Goal: Task Accomplishment & Management: Use online tool/utility

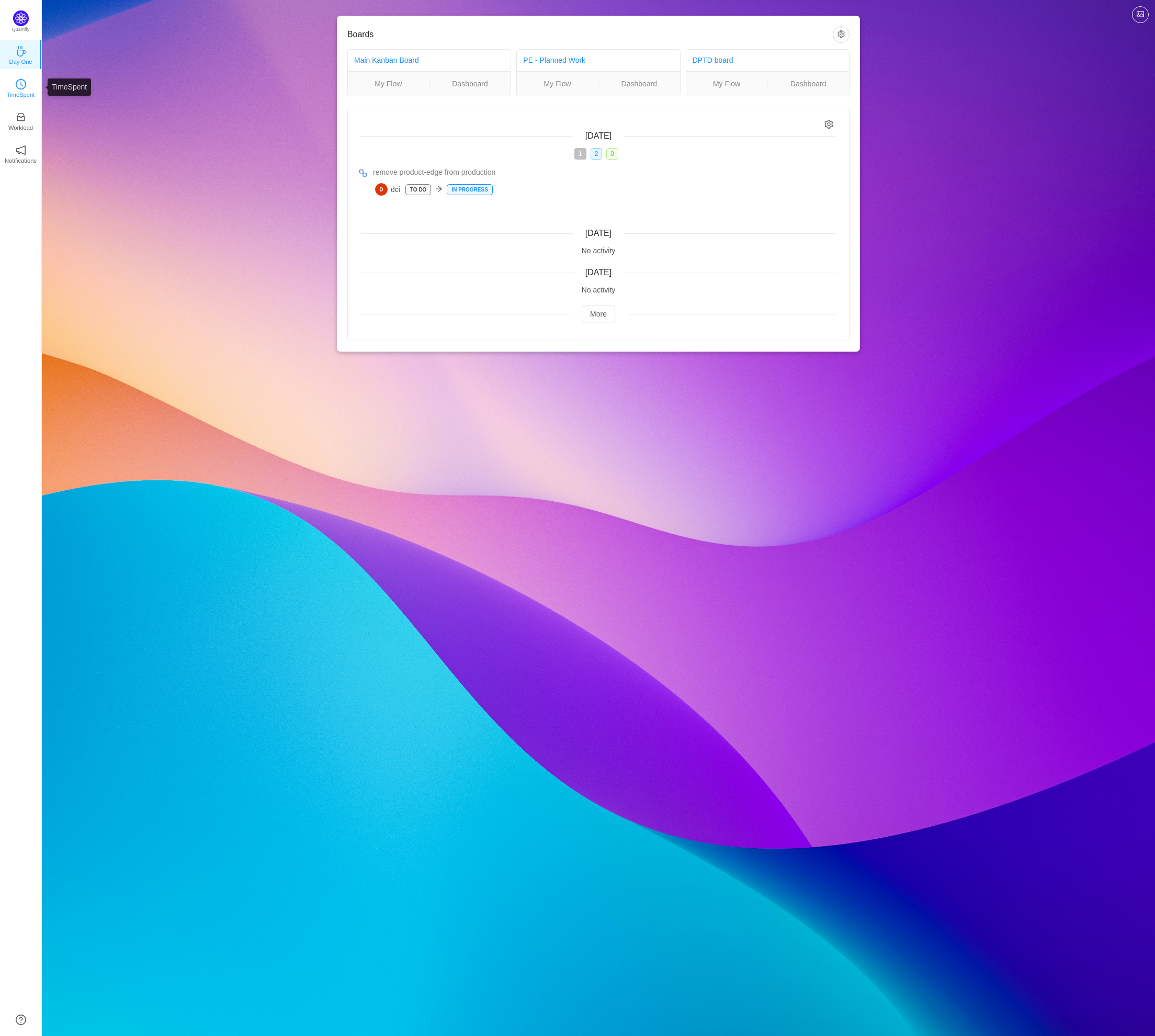
click at [26, 83] on link "TimeSpent" at bounding box center [21, 87] width 11 height 11
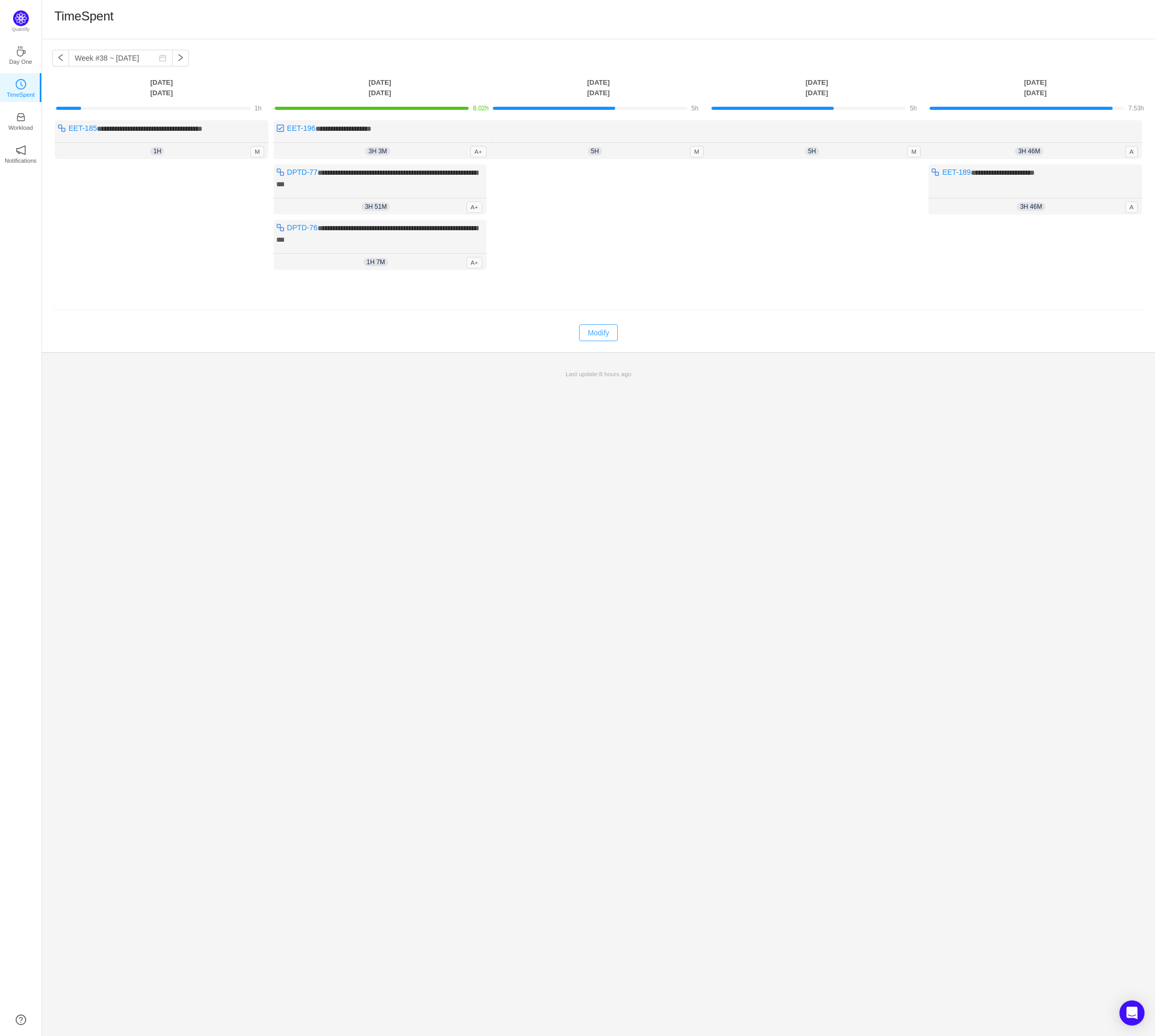
click at [598, 331] on button "Modify" at bounding box center [598, 333] width 38 height 16
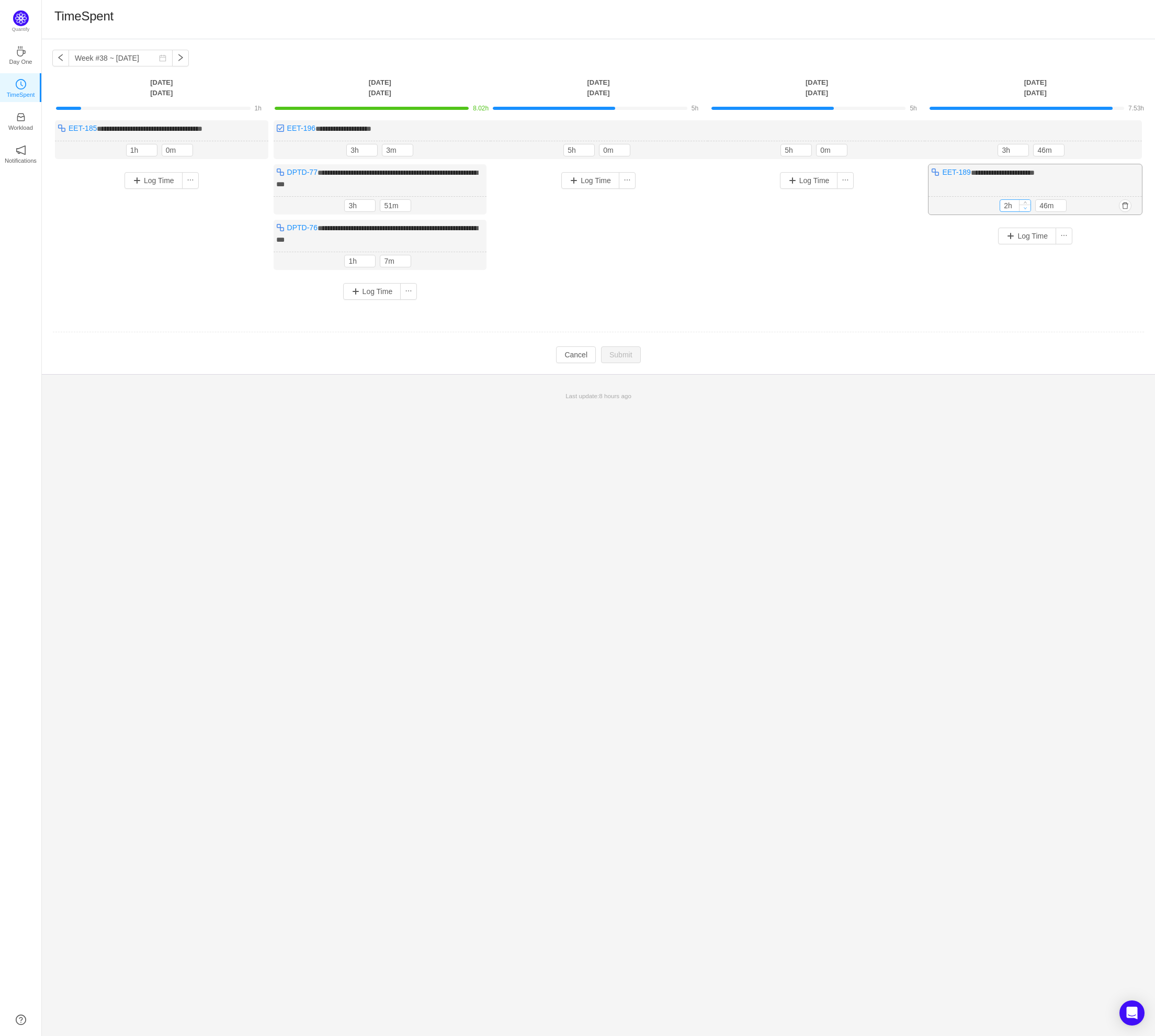
click at [1024, 206] on icon "icon: down" at bounding box center [1026, 208] width 4 height 4
click at [1024, 205] on icon "icon: down" at bounding box center [1026, 207] width 4 height 4
type input "0h"
click at [1024, 205] on icon "icon: down" at bounding box center [1026, 207] width 4 height 4
click at [1062, 205] on span "Decrease Value" at bounding box center [1060, 207] width 11 height 6
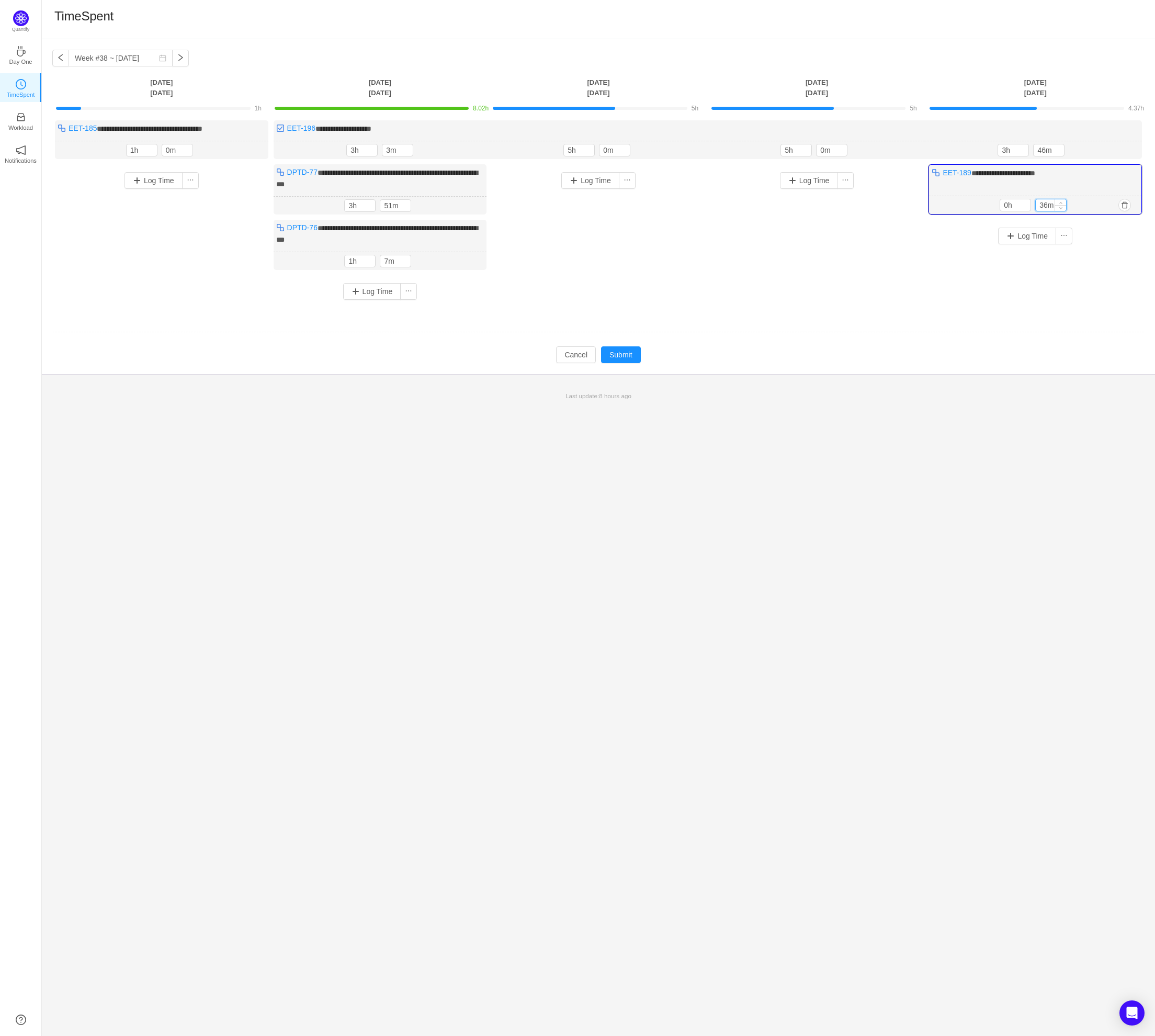
click at [1045, 204] on input "36m" at bounding box center [1050, 204] width 30 height 12
type input "30m"
click at [1090, 148] on div "3h 46m 3h 46m" at bounding box center [1033, 150] width 217 height 18
type input "2h"
click at [1025, 154] on span "Decrease Value" at bounding box center [1023, 152] width 11 height 6
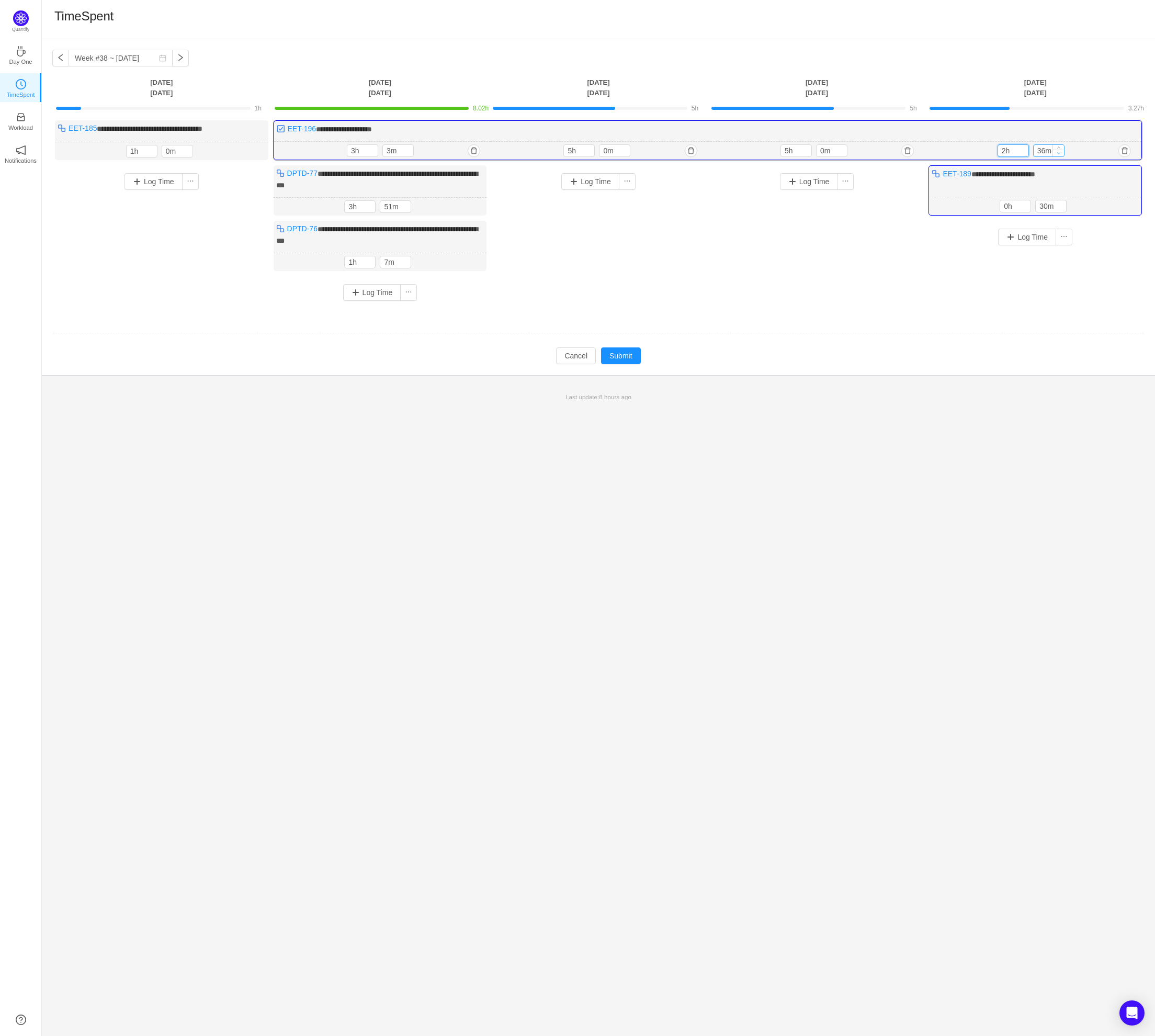
click at [1060, 152] on icon "icon: down" at bounding box center [1059, 153] width 4 height 4
type input "0m"
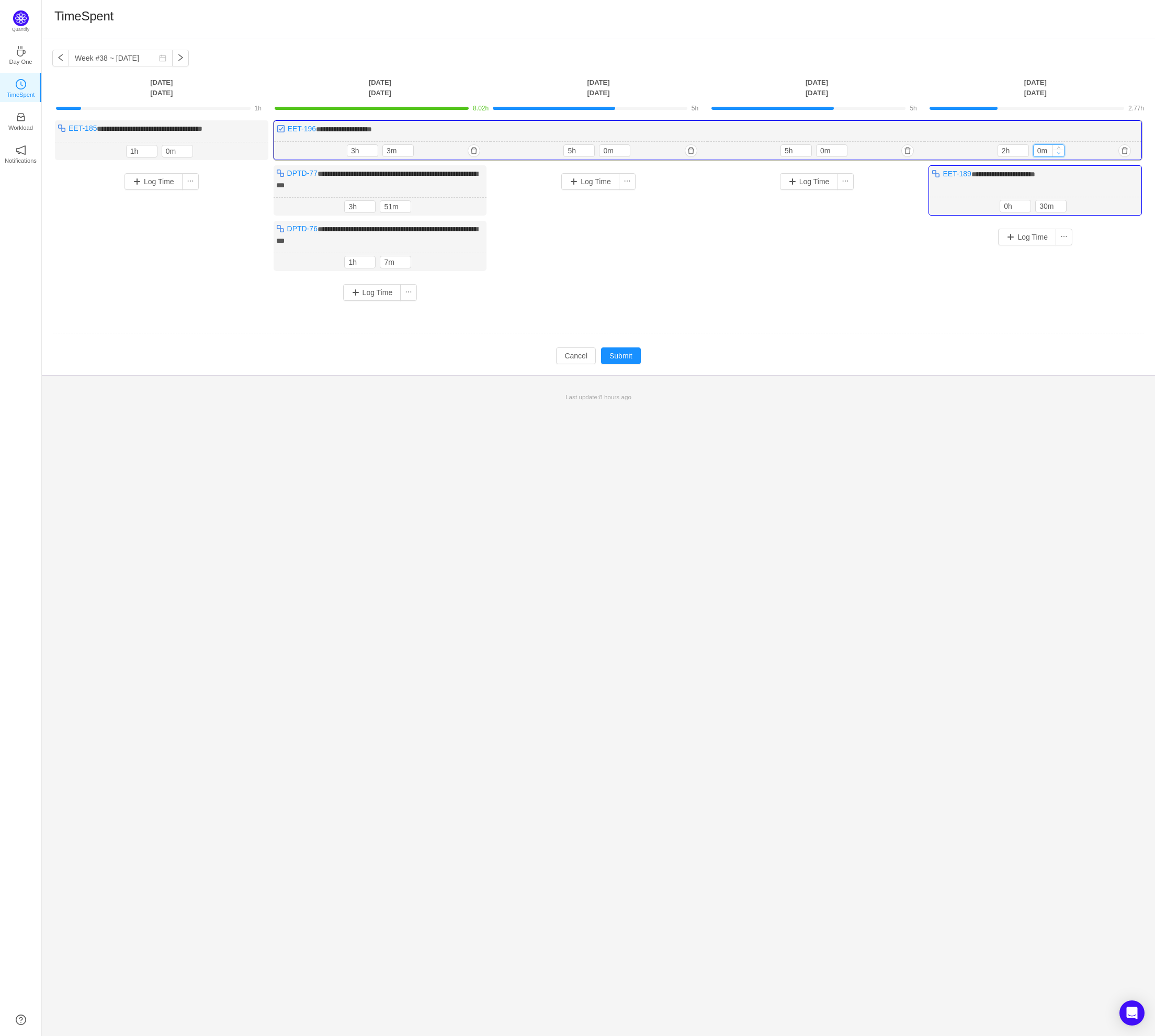
click at [1060, 152] on icon "icon: down" at bounding box center [1059, 153] width 4 height 4
click at [1087, 365] on div "**********" at bounding box center [598, 207] width 1113 height 336
click at [1028, 232] on button "Log Time" at bounding box center [1028, 237] width 58 height 16
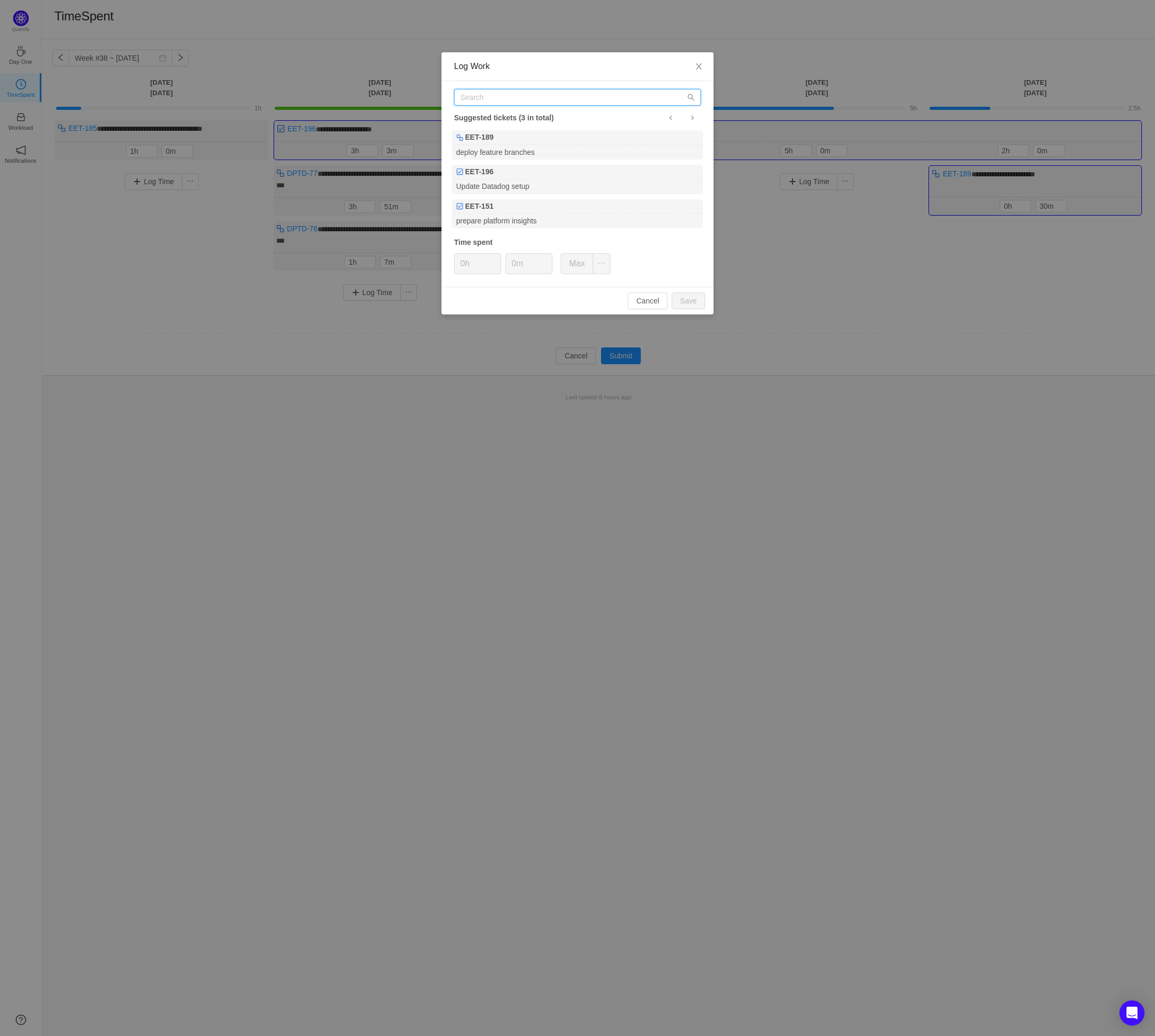
click at [504, 98] on input "text" at bounding box center [578, 97] width 247 height 16
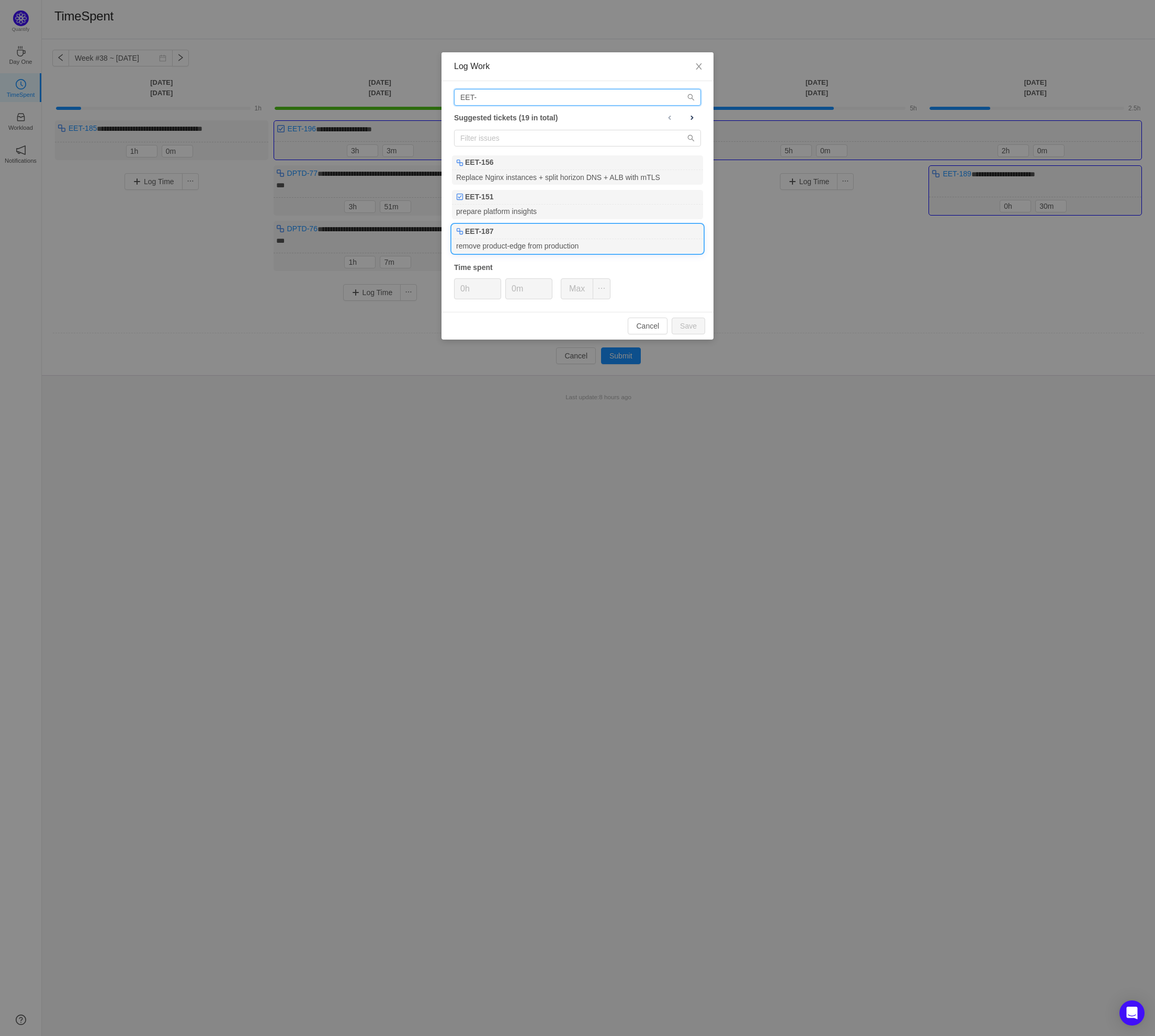
type input "EET-"
click at [573, 227] on div "EET-187" at bounding box center [577, 232] width 251 height 15
click at [686, 330] on button "Save" at bounding box center [688, 325] width 34 height 16
type input "0h"
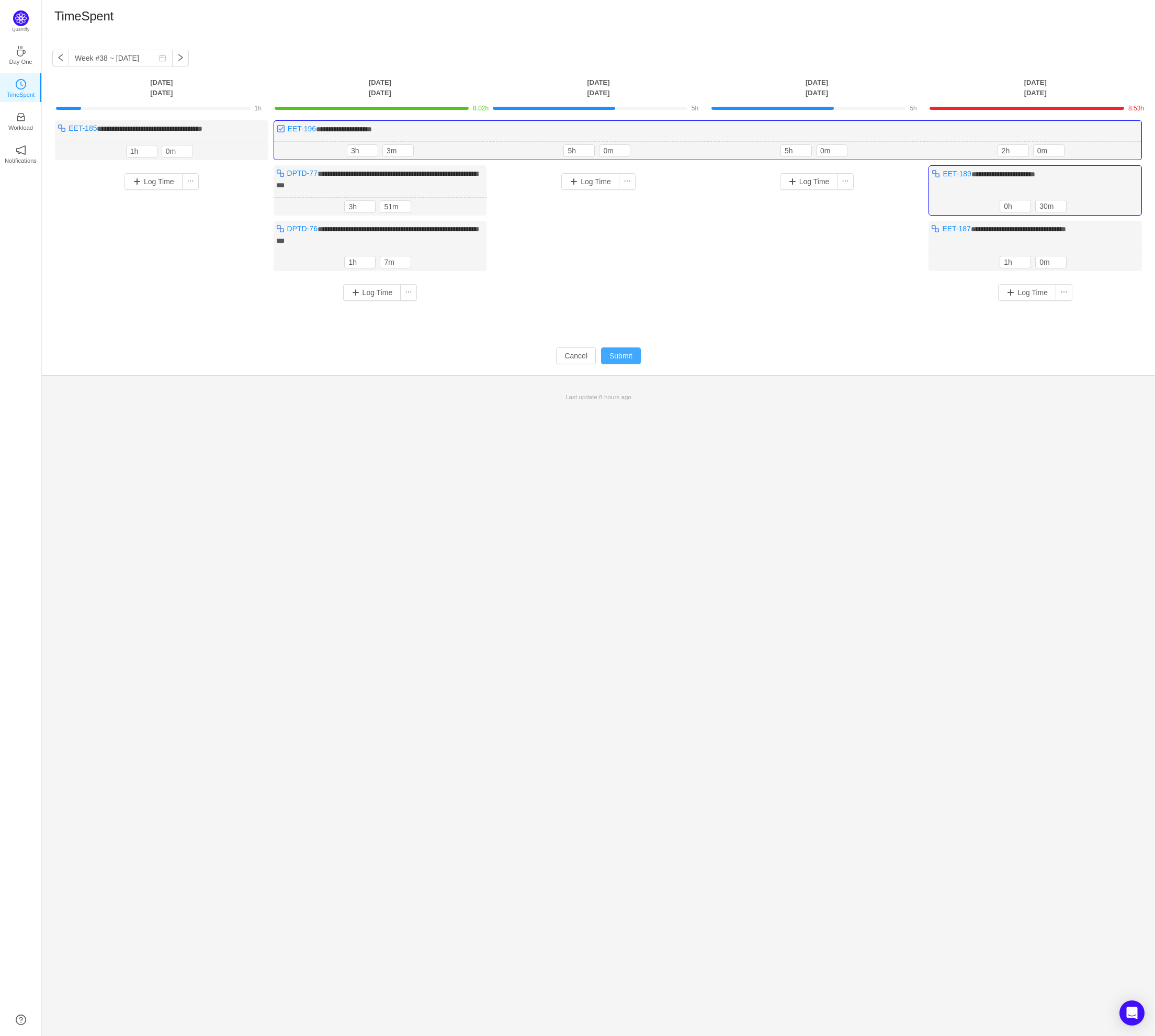
click at [631, 354] on button "Submit" at bounding box center [622, 355] width 40 height 16
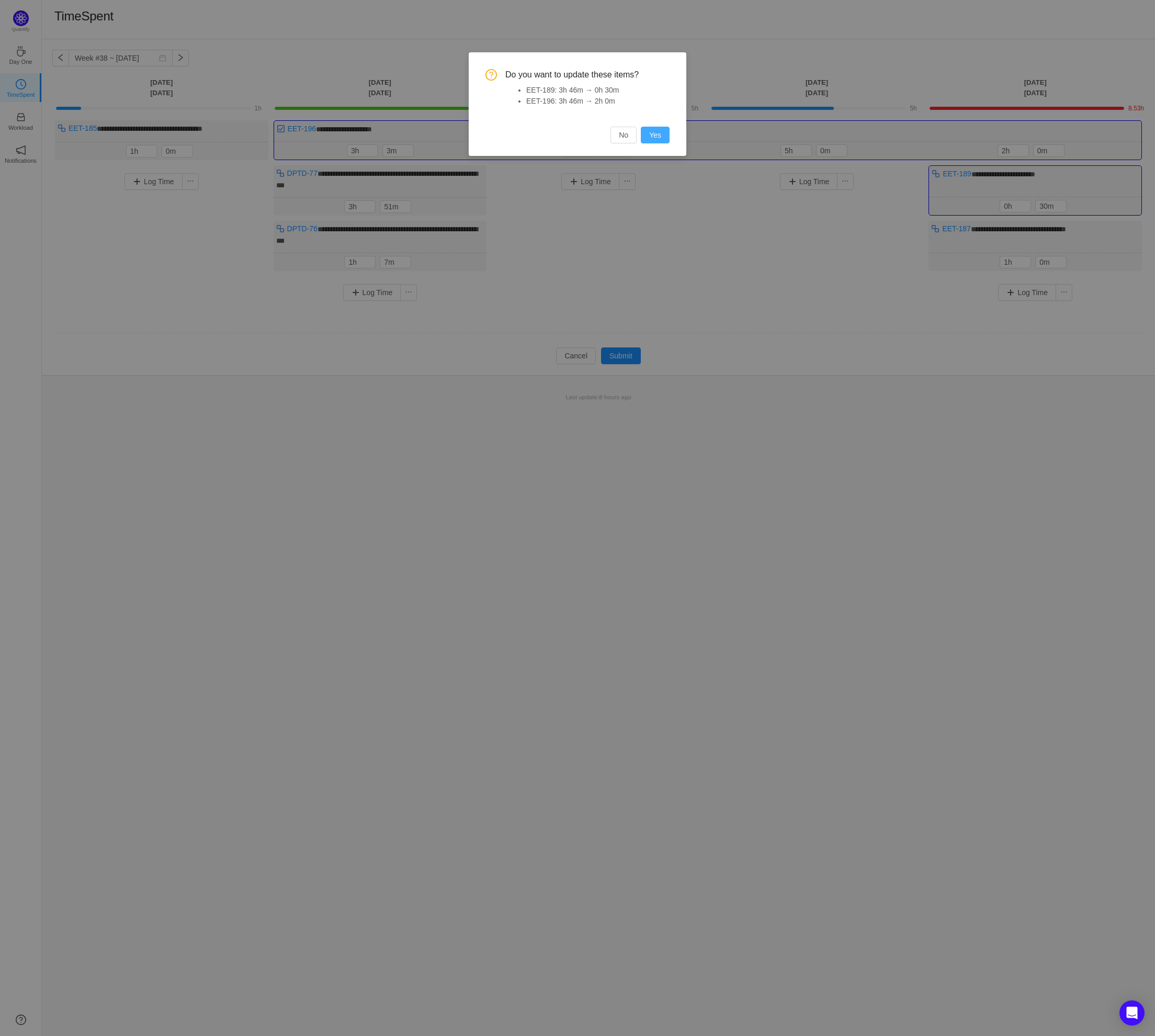
click at [655, 134] on button "Yes" at bounding box center [655, 134] width 29 height 16
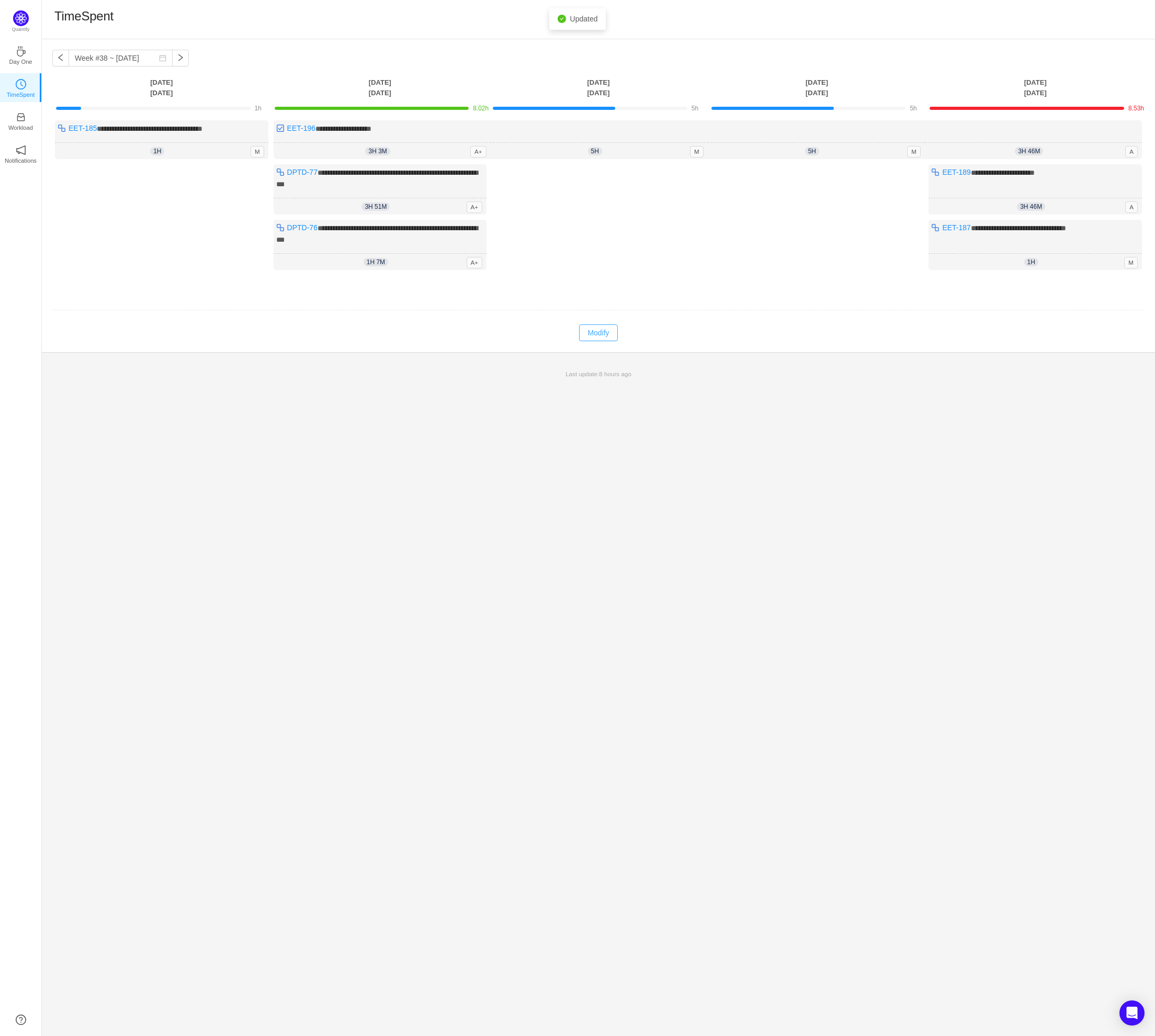
click at [615, 334] on button "Modify" at bounding box center [598, 333] width 38 height 16
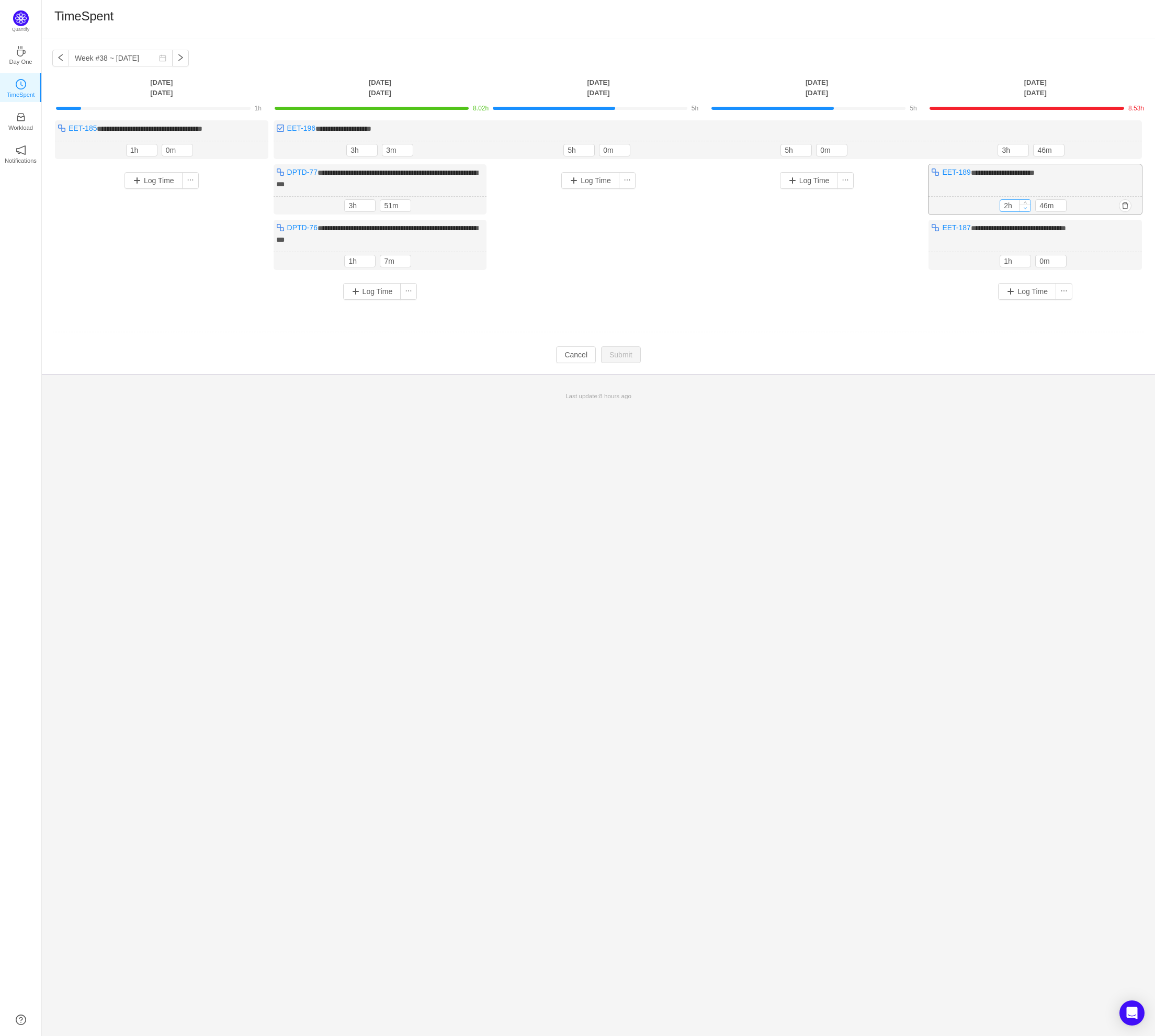
click at [1023, 209] on span "Decrease Value" at bounding box center [1025, 207] width 11 height 6
type input "0h"
click at [1023, 209] on span "Decrease Value" at bounding box center [1025, 207] width 11 height 6
click at [1045, 201] on input "46m" at bounding box center [1050, 204] width 30 height 12
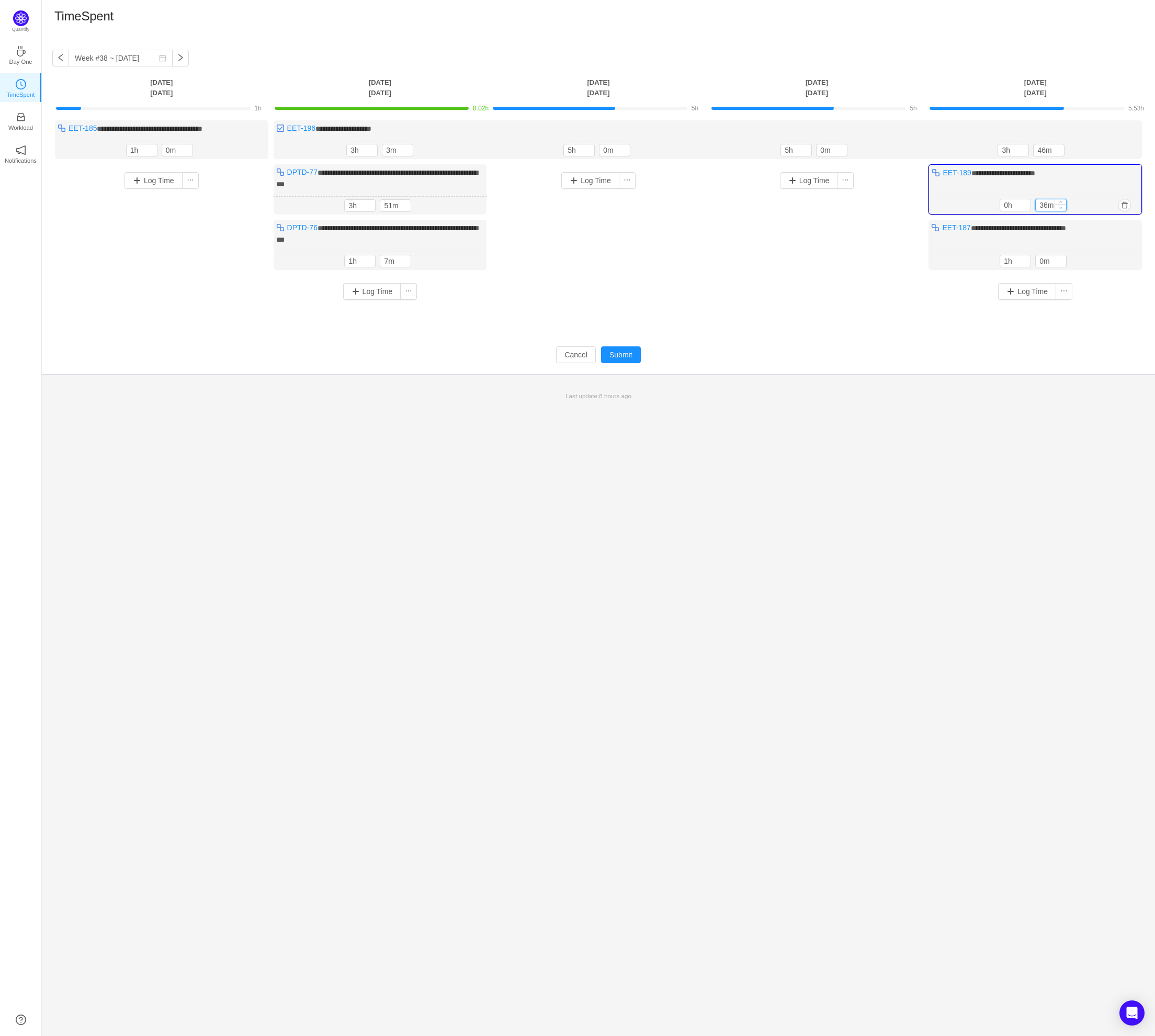
click at [1064, 206] on span "Decrease Value" at bounding box center [1060, 207] width 11 height 6
type input "30m"
click at [1087, 205] on div "30m 0h 30m" at bounding box center [1036, 205] width 213 height 18
click at [1077, 146] on div "3h 46m 3h 46m" at bounding box center [1033, 150] width 217 height 18
type input "2h"
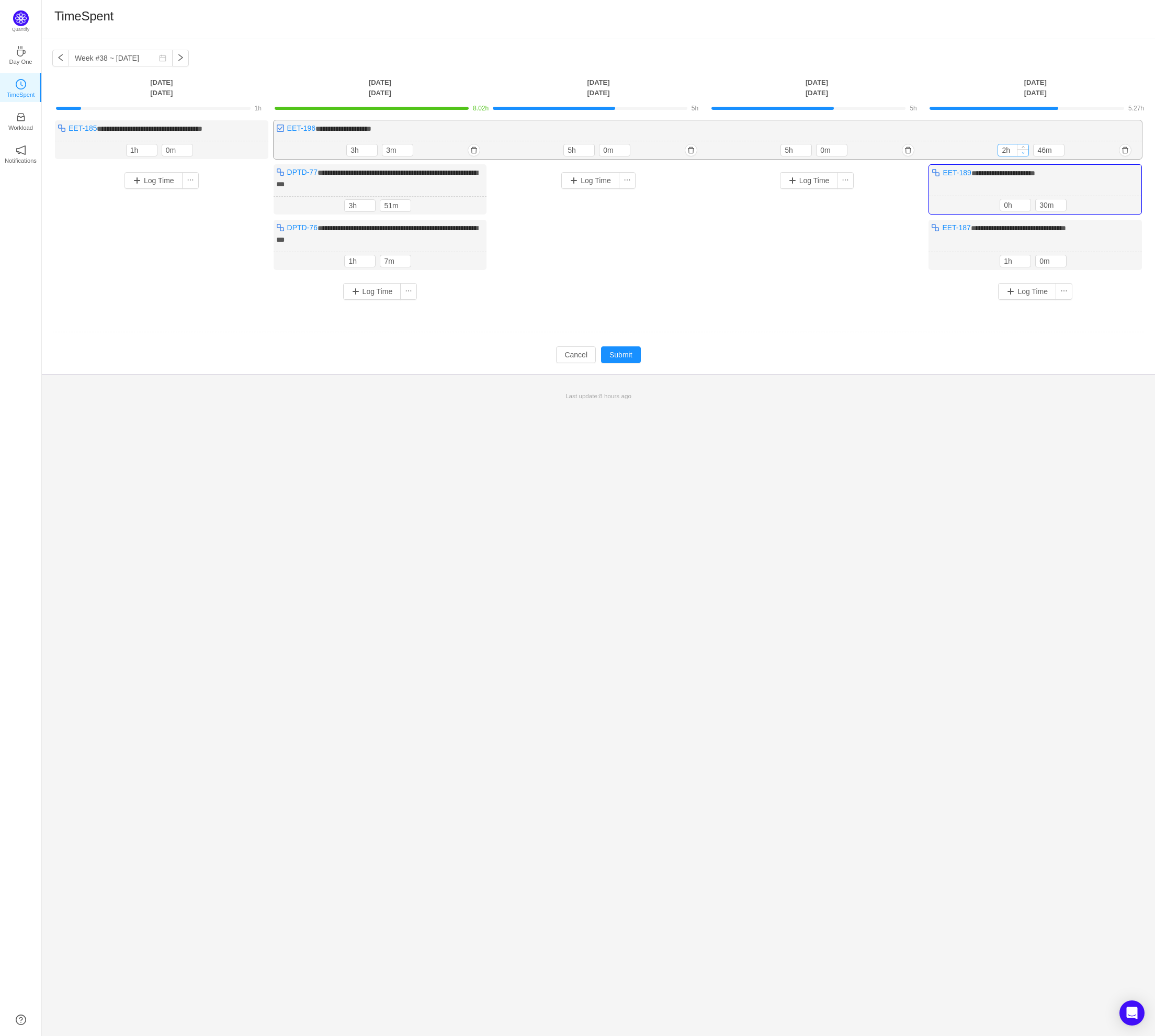
click at [1021, 154] on icon "icon: down" at bounding box center [1023, 153] width 4 height 4
click at [1059, 153] on icon "icon: down" at bounding box center [1059, 153] width 4 height 4
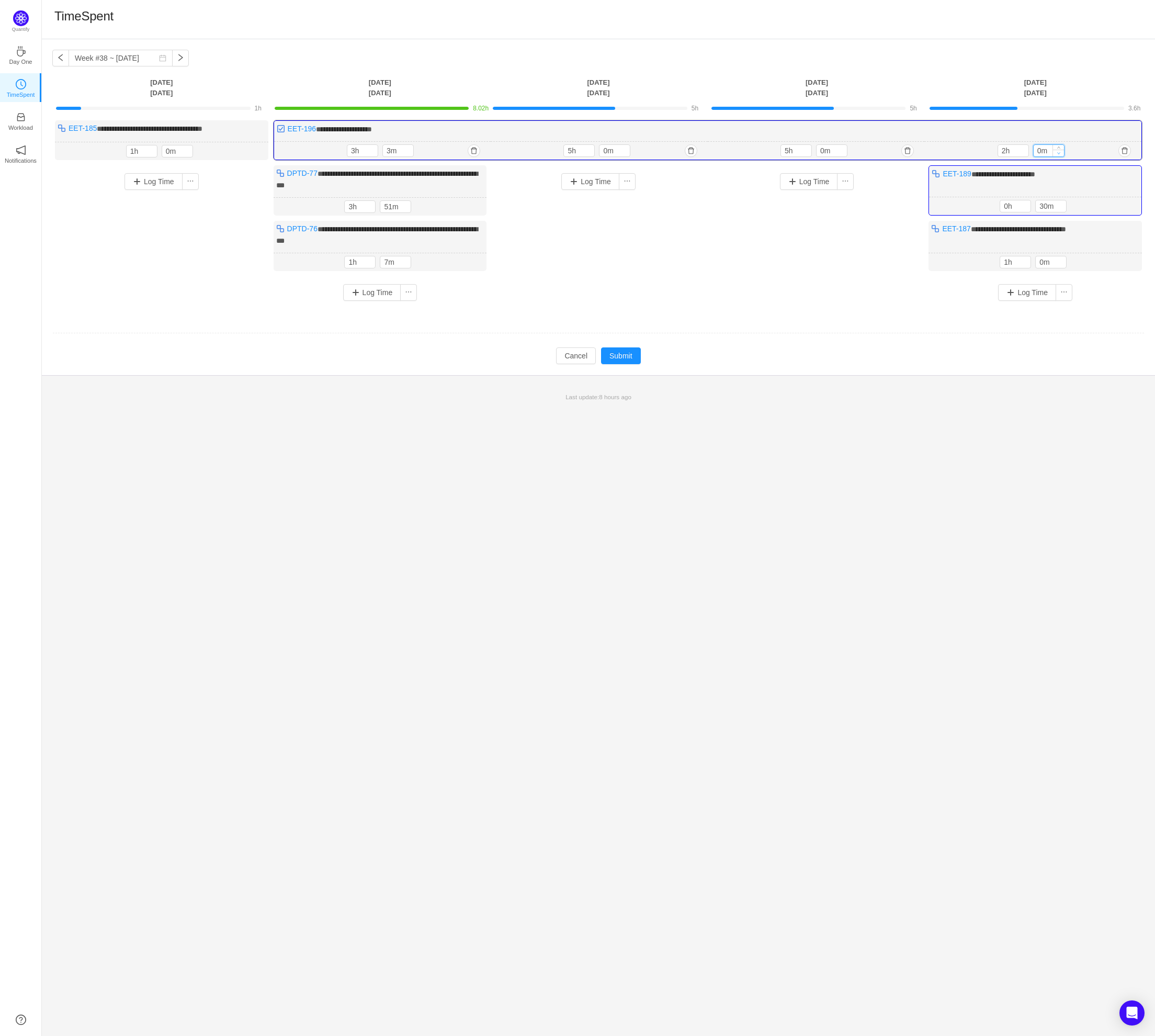
click at [1059, 153] on icon "icon: down" at bounding box center [1059, 153] width 4 height 4
click at [1059, 148] on icon "icon: up" at bounding box center [1059, 149] width 3 height 2
type input "30m"
click at [1059, 148] on icon "icon: up" at bounding box center [1059, 149] width 3 height 2
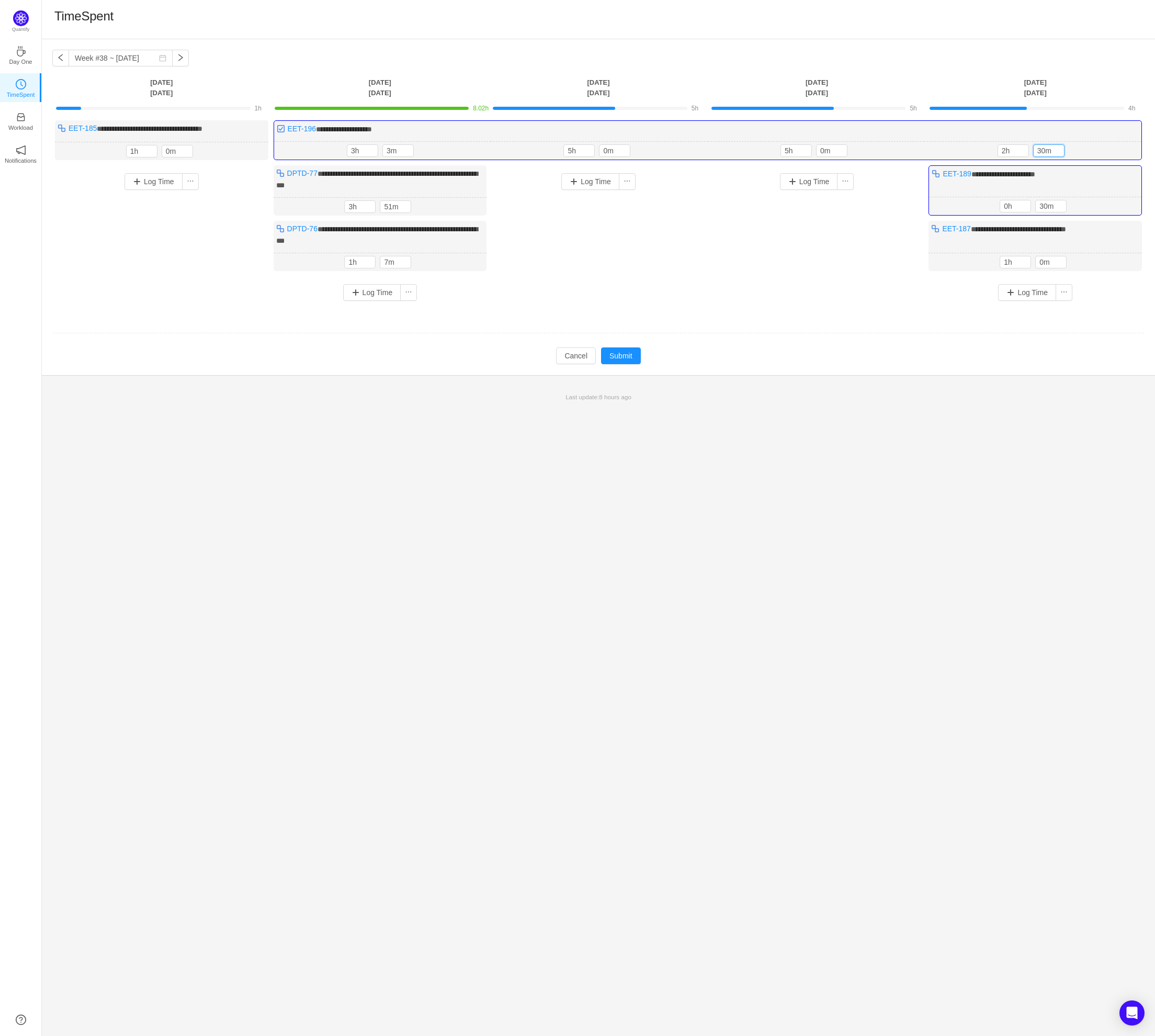
click at [1086, 393] on p "Last update: 8 hours ago" at bounding box center [598, 397] width 1100 height 9
click at [621, 354] on button "Submit" at bounding box center [622, 355] width 40 height 16
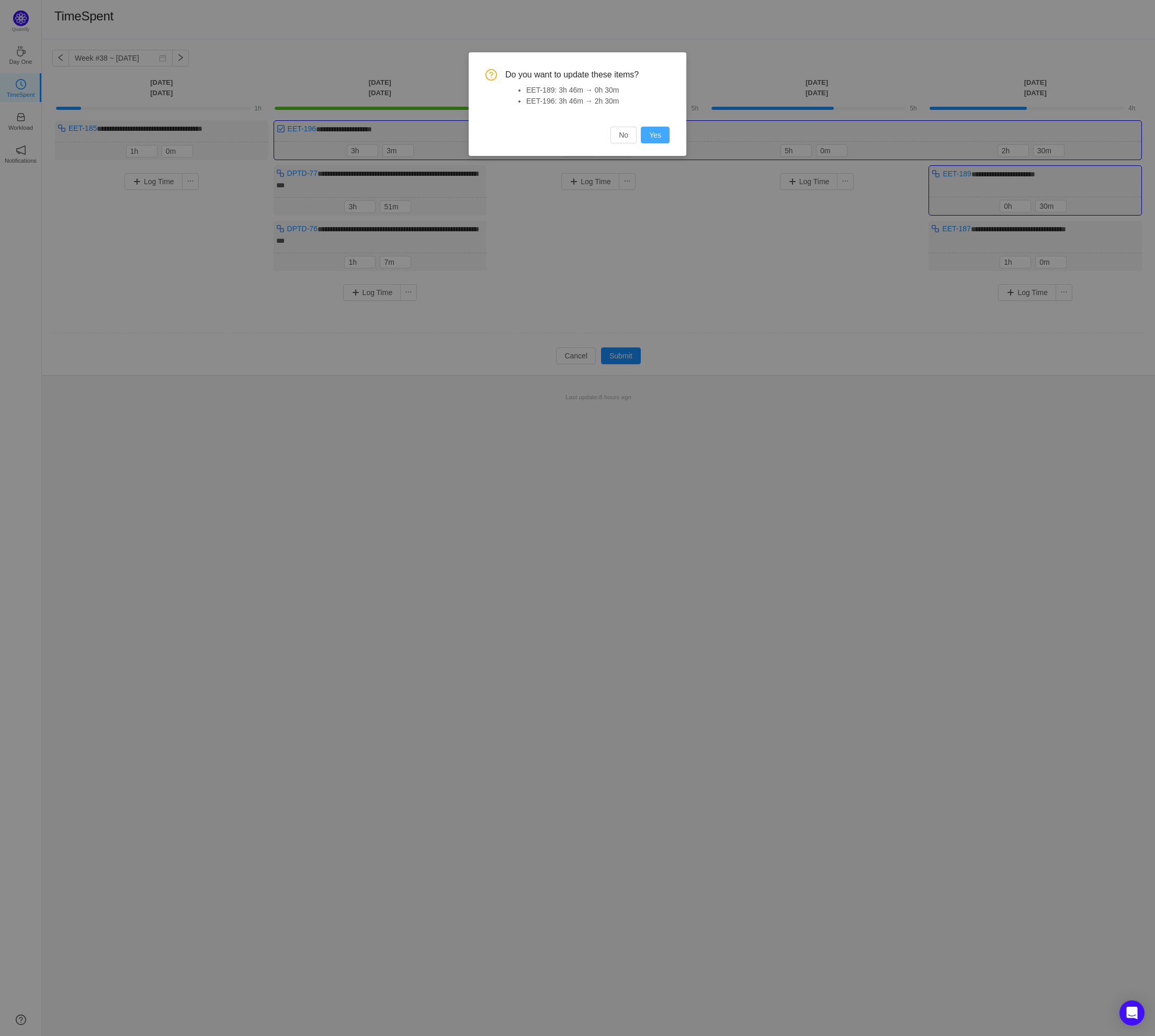
click at [654, 137] on button "Yes" at bounding box center [655, 134] width 29 height 16
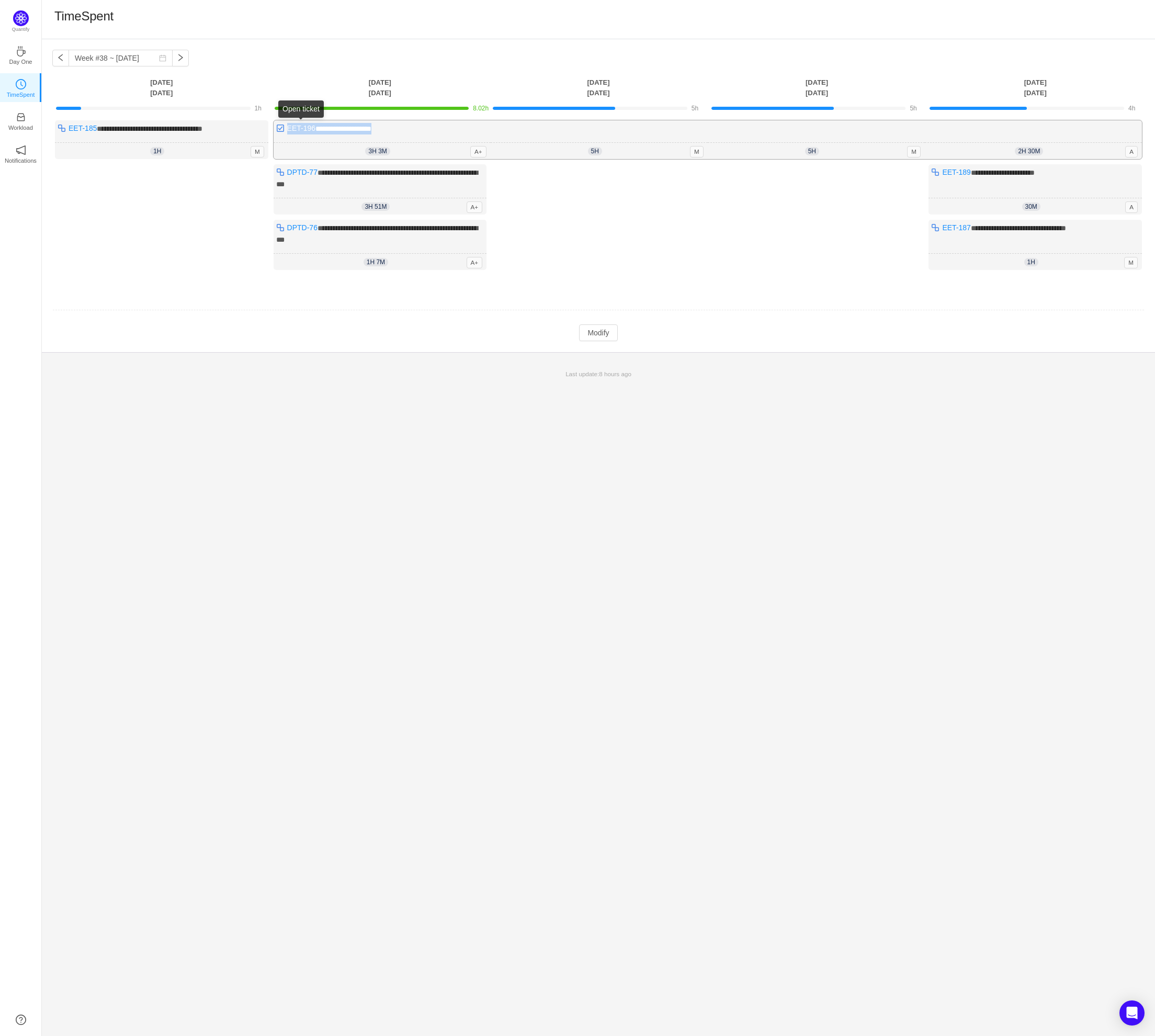
drag, startPoint x: 394, startPoint y: 129, endPoint x: 288, endPoint y: 131, distance: 106.0
click at [288, 131] on div "**********" at bounding box center [708, 139] width 869 height 39
drag, startPoint x: 1060, startPoint y: 170, endPoint x: 943, endPoint y: 174, distance: 117.1
click at [943, 174] on div "**********" at bounding box center [1035, 189] width 214 height 50
drag, startPoint x: 1095, startPoint y: 225, endPoint x: 941, endPoint y: 231, distance: 154.1
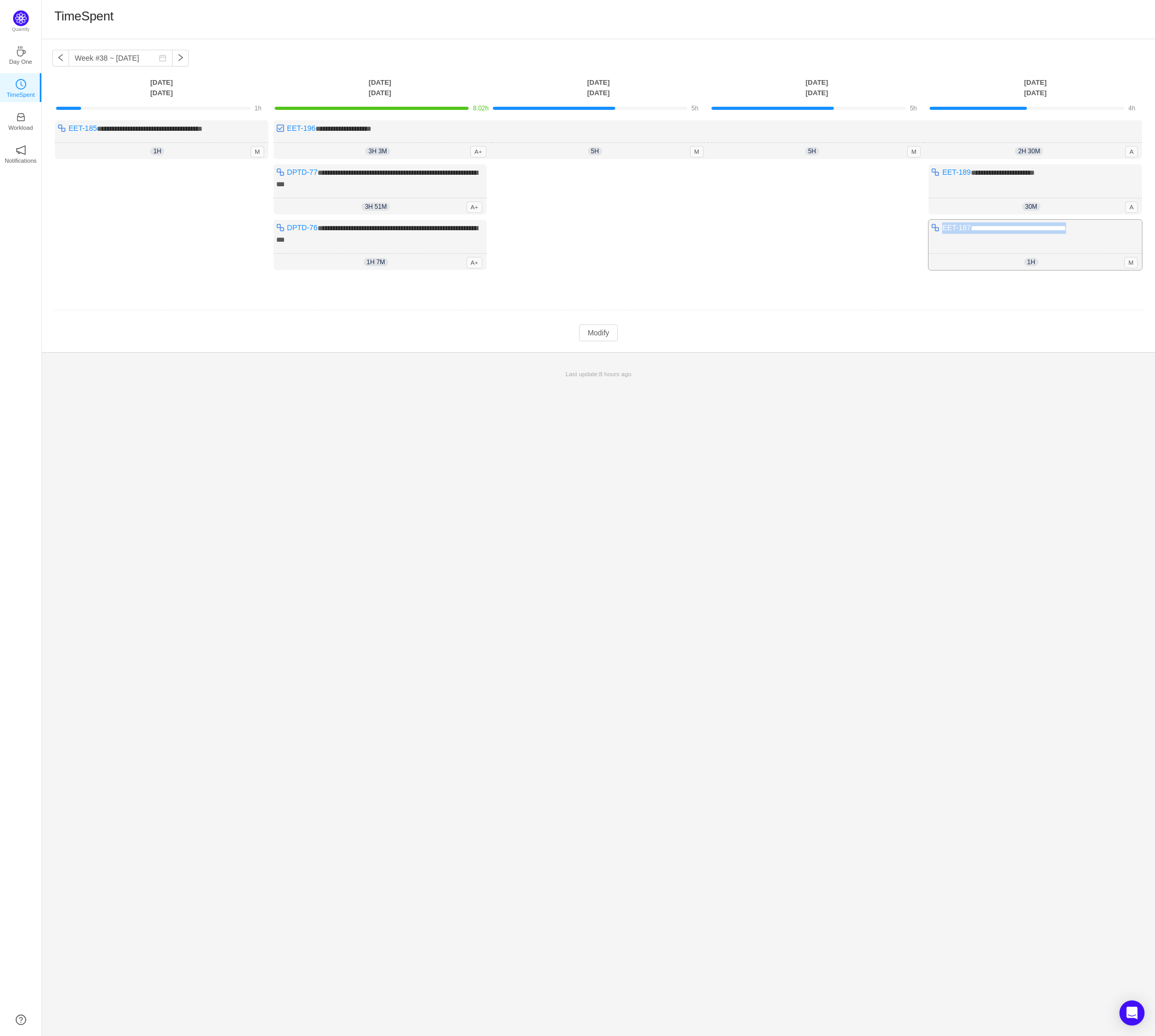
click at [941, 231] on div "**********" at bounding box center [1035, 244] width 214 height 50
